Goal: Task Accomplishment & Management: Use online tool/utility

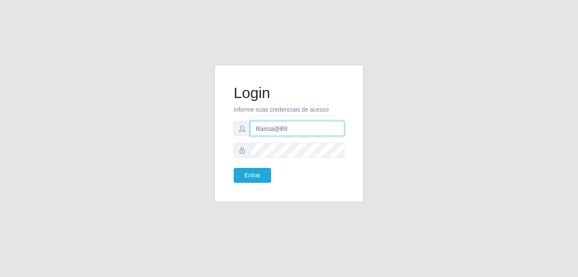
click at [272, 132] on input "Raissa@B9" at bounding box center [297, 128] width 94 height 15
type input "anaPat@B9"
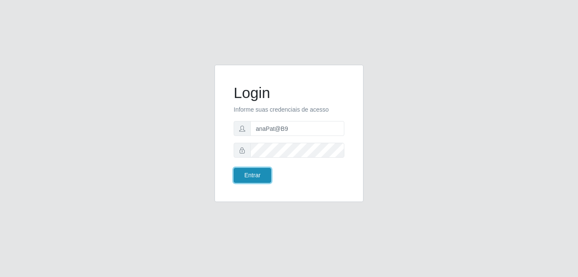
click at [248, 174] on button "Entrar" at bounding box center [252, 175] width 37 height 15
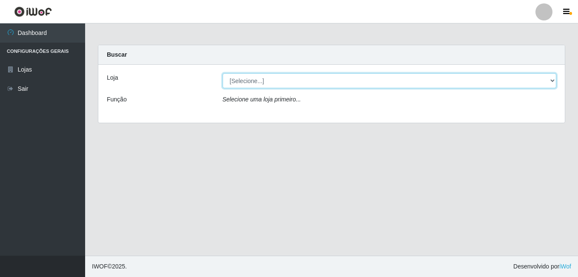
click at [547, 80] on select "[Selecione...] Bemais Supermercados - B9 Bessa" at bounding box center [390, 80] width 334 height 15
select select "410"
click at [223, 73] on select "[Selecione...] Bemais Supermercados - B9 Bessa" at bounding box center [390, 80] width 334 height 15
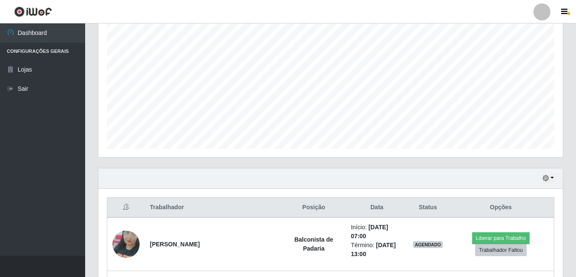
scroll to position [170, 0]
